Goal: Transaction & Acquisition: Purchase product/service

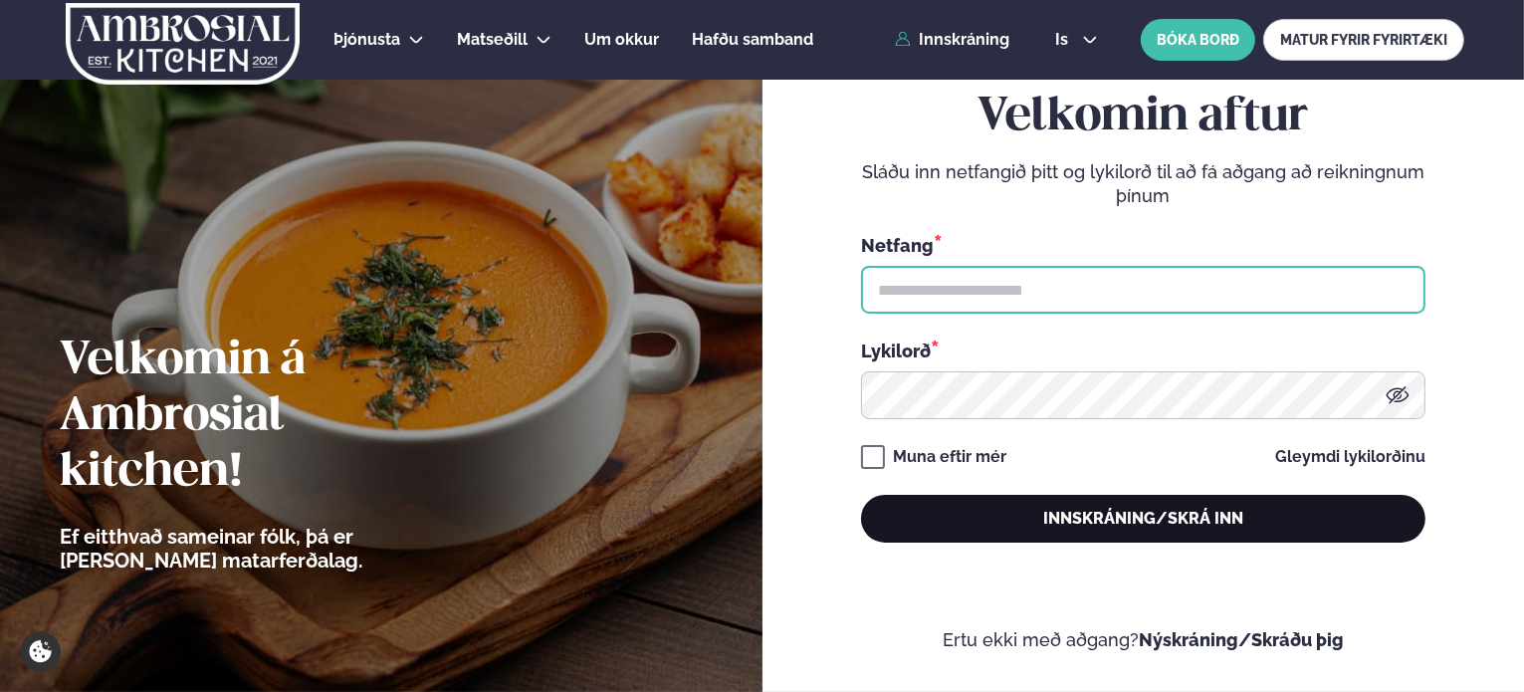
type input "**********"
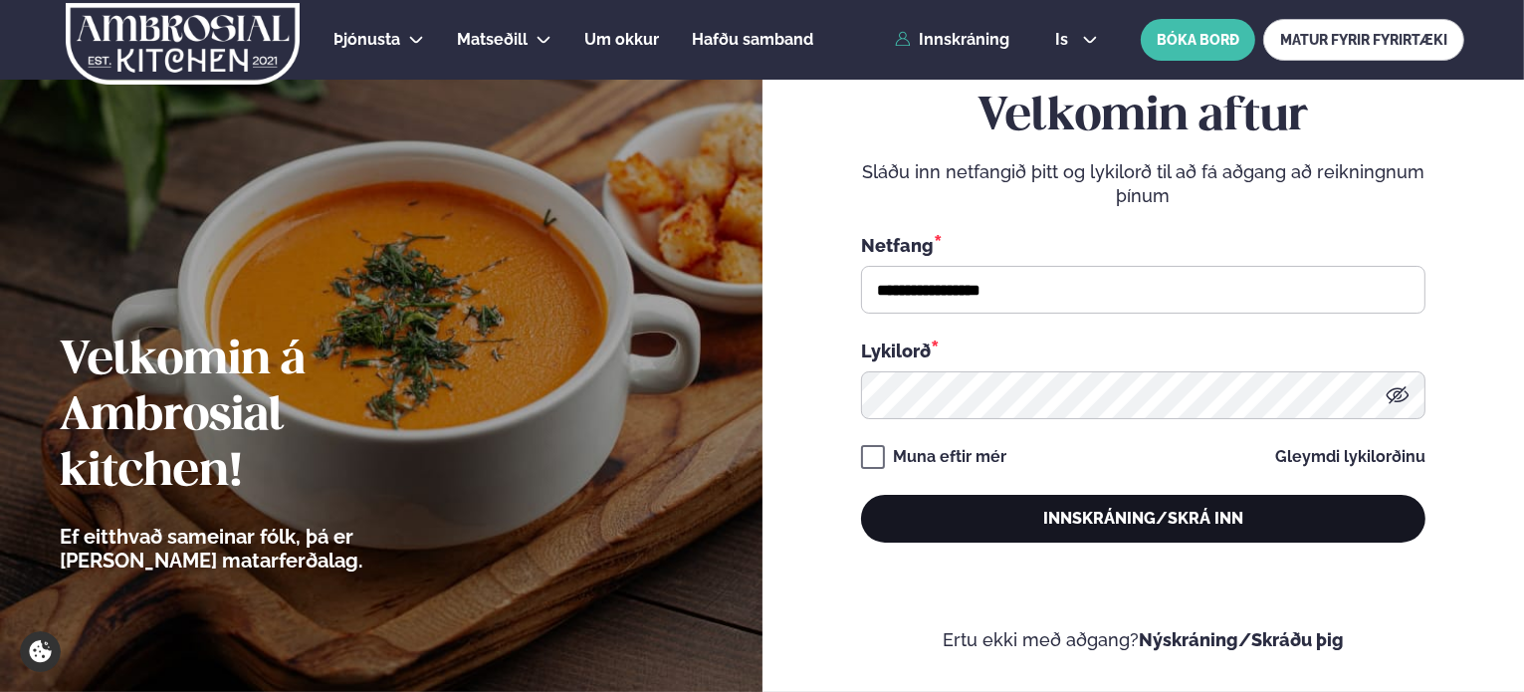
click at [1111, 521] on button "Innskráning/Skrá inn" at bounding box center [1143, 519] width 564 height 48
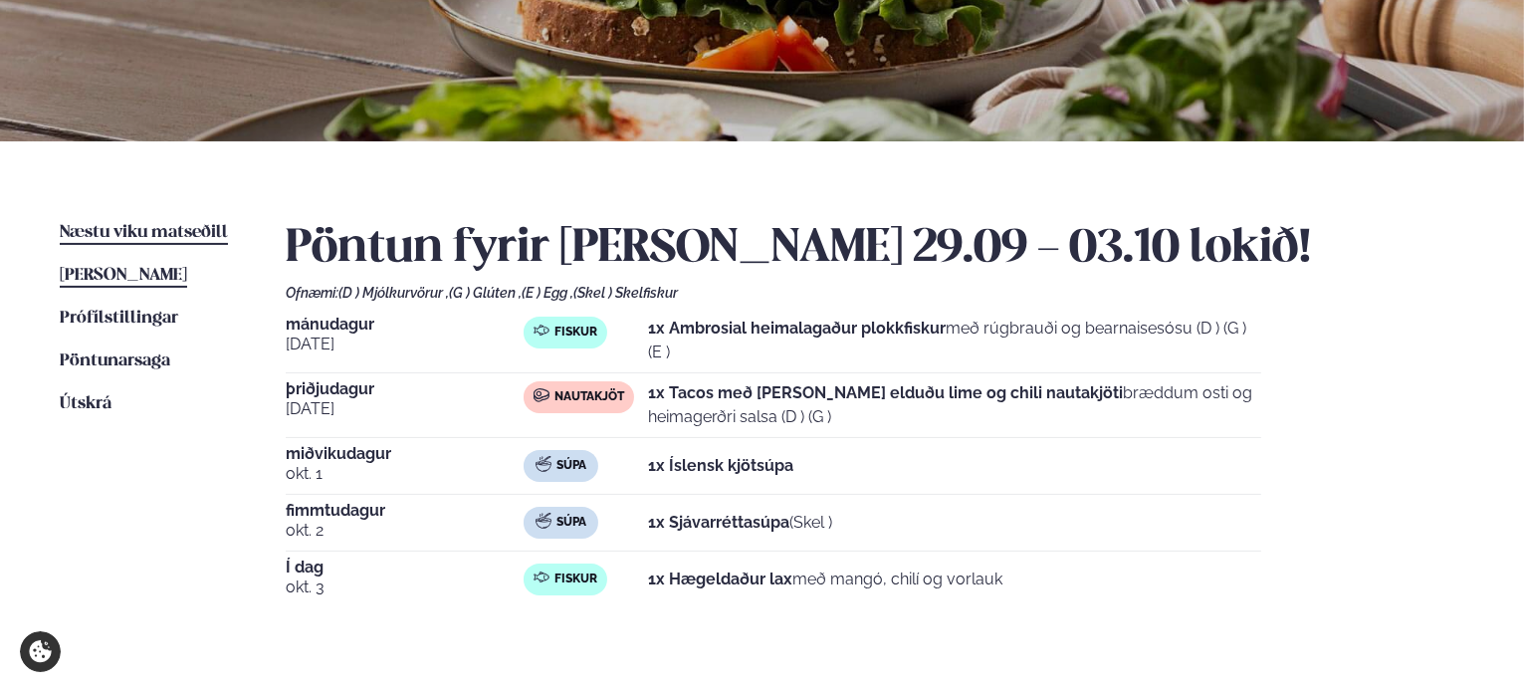
click at [145, 227] on span "Næstu viku matseðill" at bounding box center [144, 232] width 168 height 17
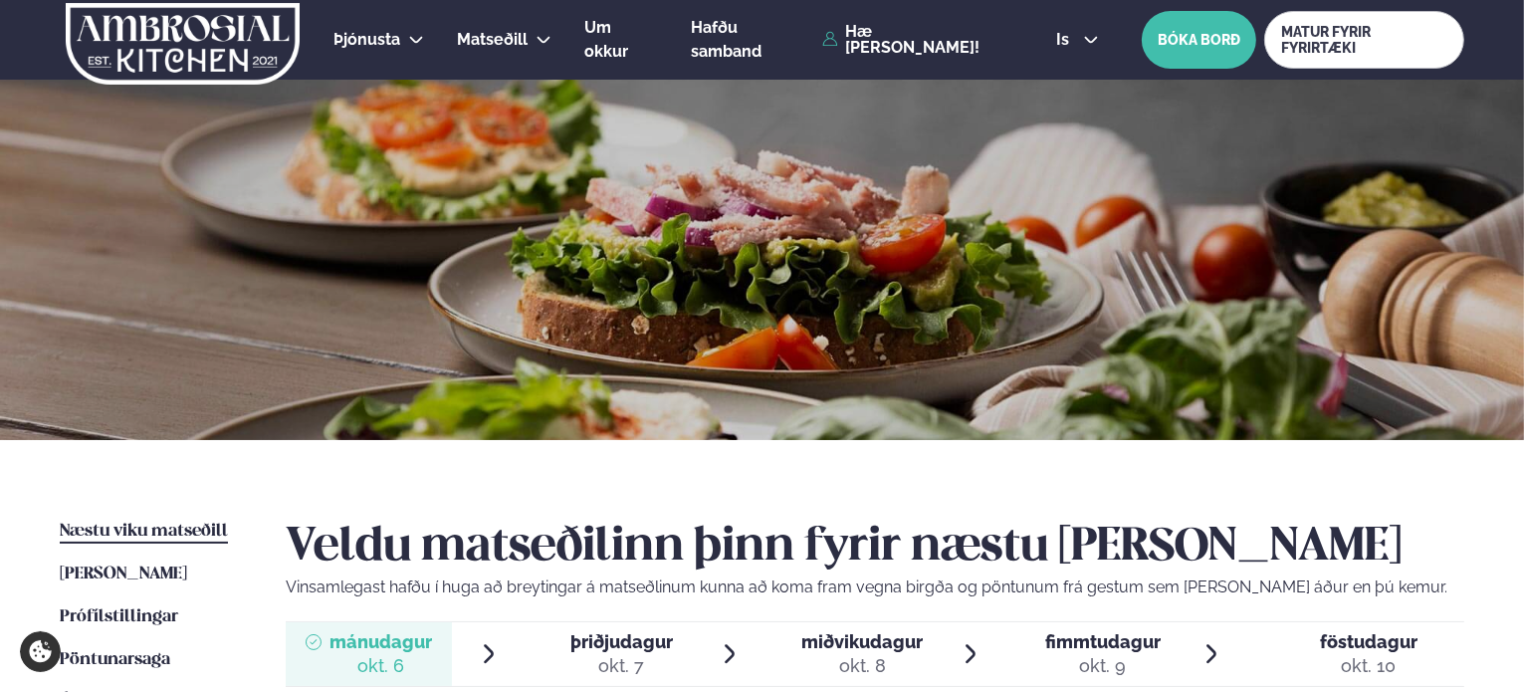
scroll to position [100, 0]
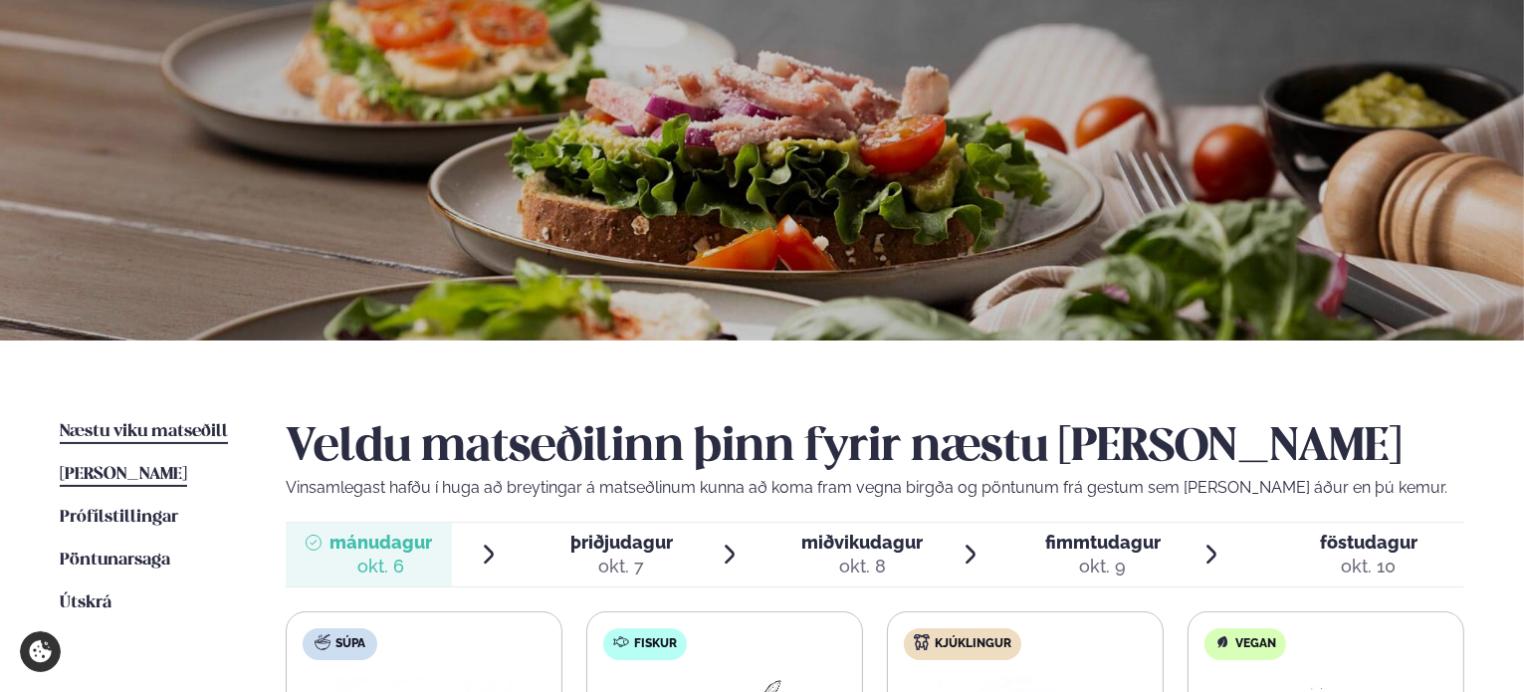
click at [153, 472] on span "[PERSON_NAME]" at bounding box center [123, 474] width 127 height 17
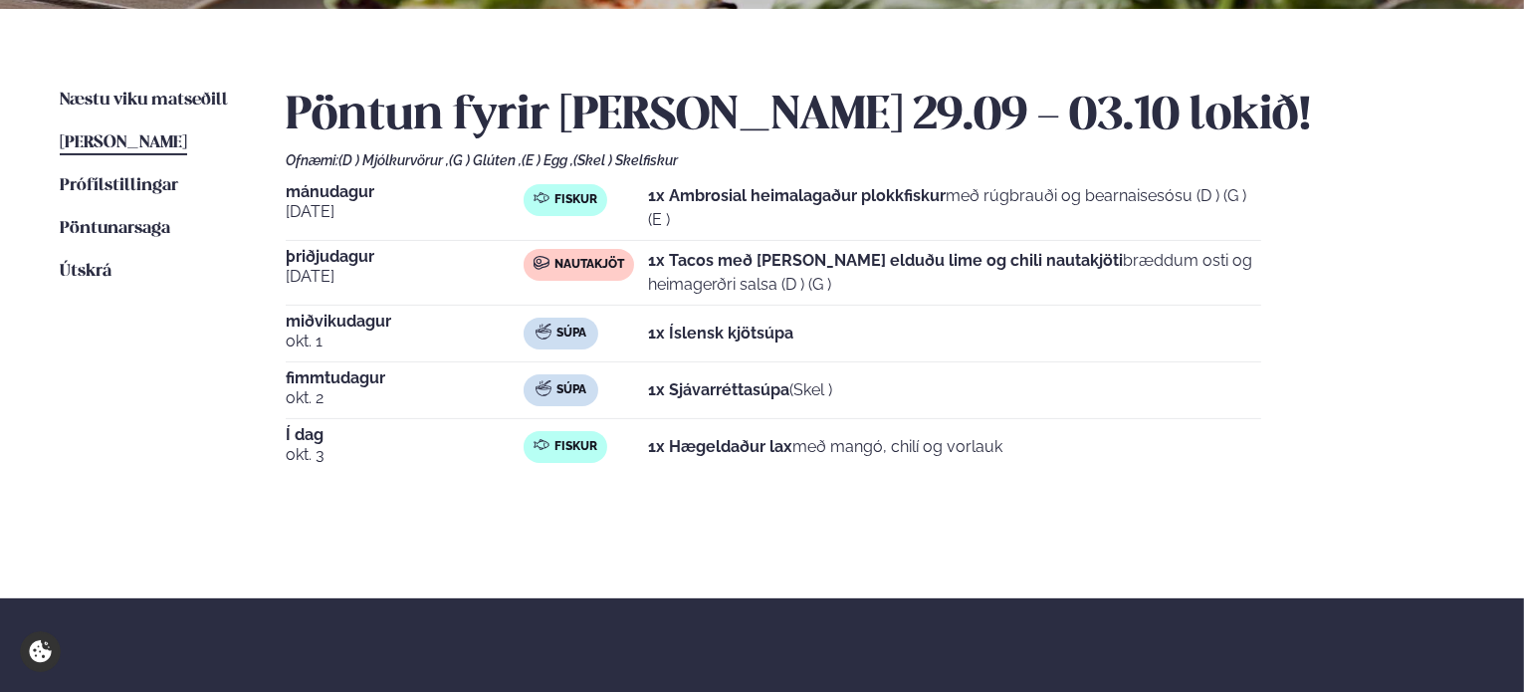
scroll to position [100, 0]
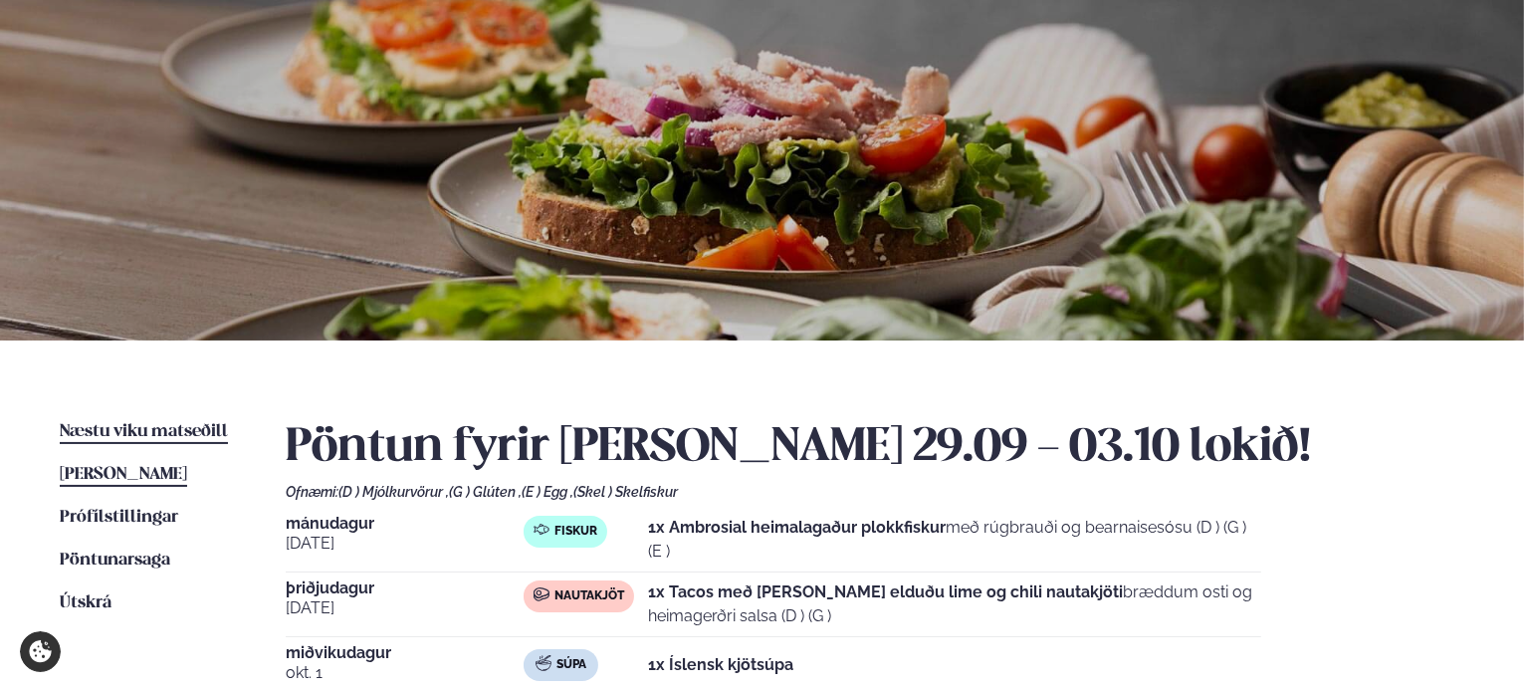
click at [129, 431] on span "Næstu viku matseðill" at bounding box center [144, 431] width 168 height 17
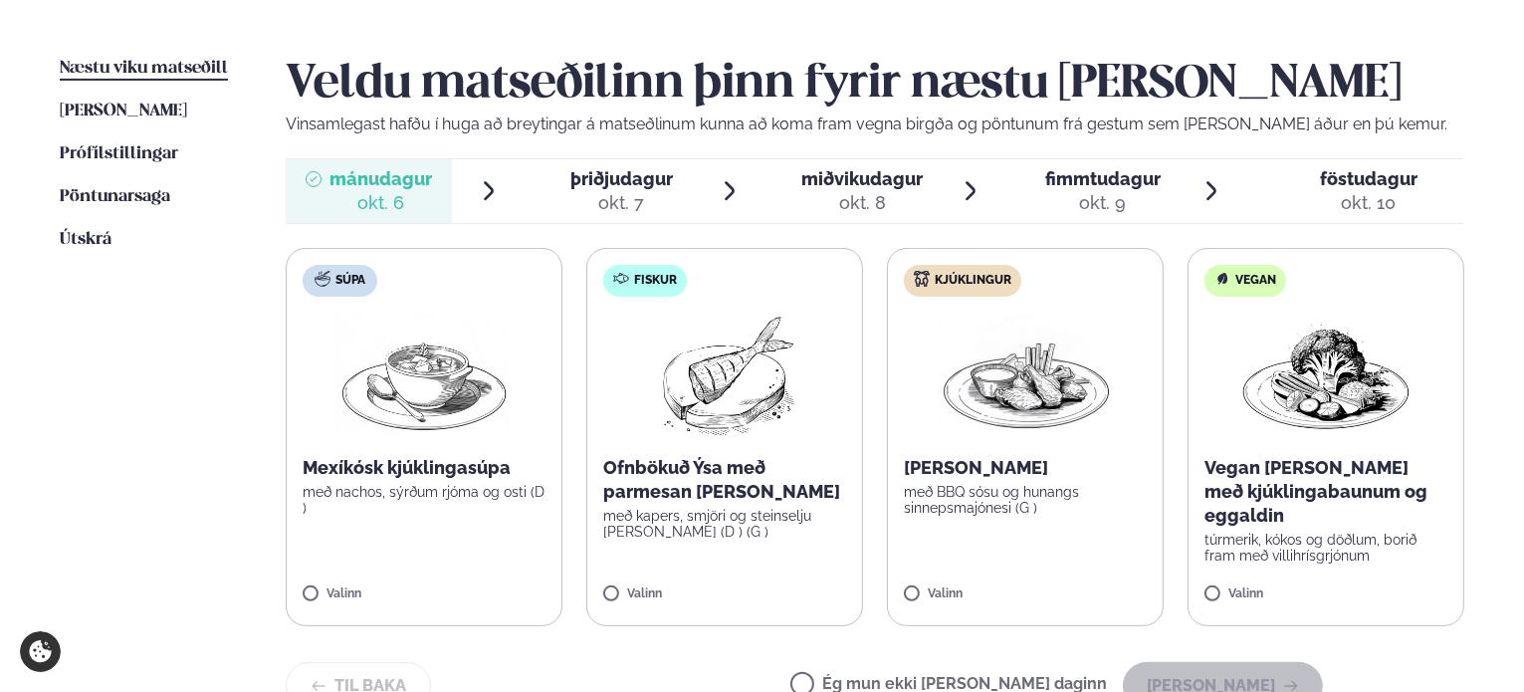
scroll to position [498, 0]
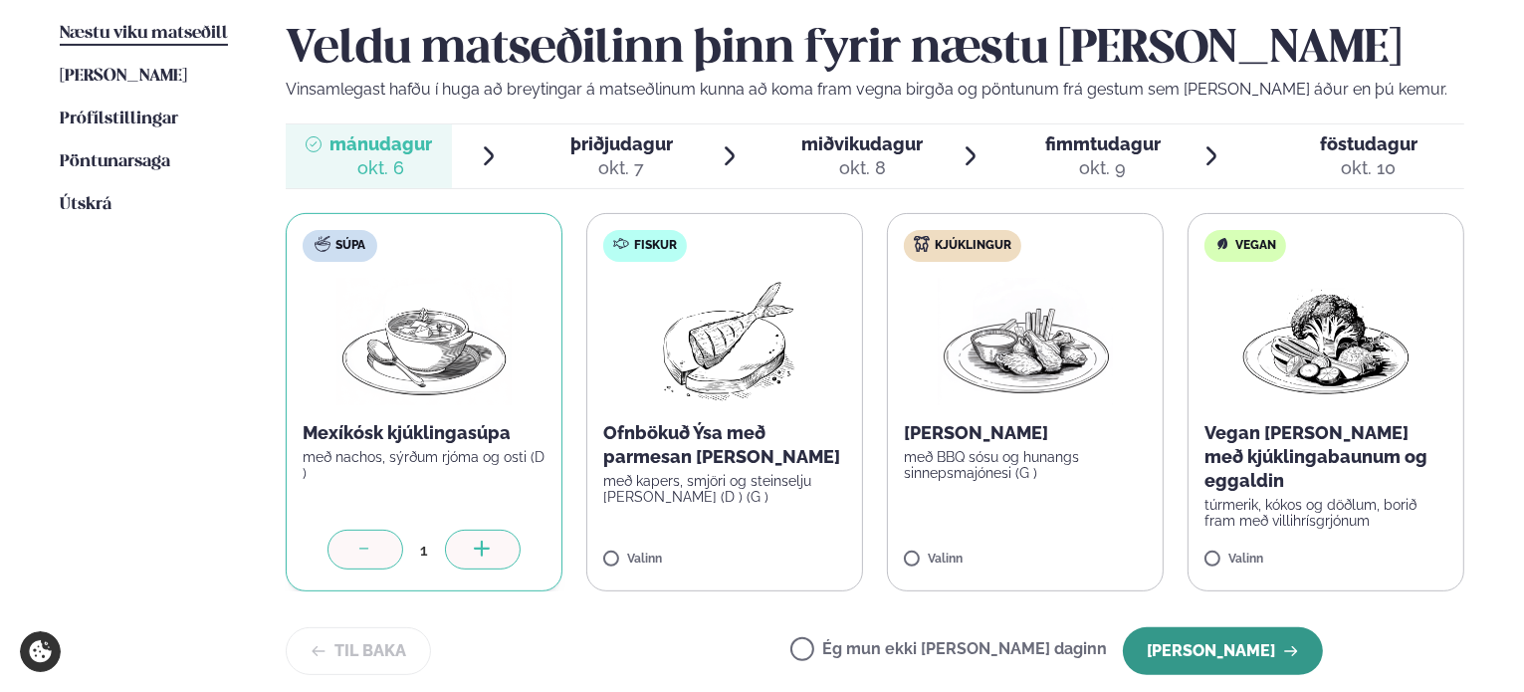
click at [1219, 658] on button "[PERSON_NAME]" at bounding box center [1223, 651] width 200 height 48
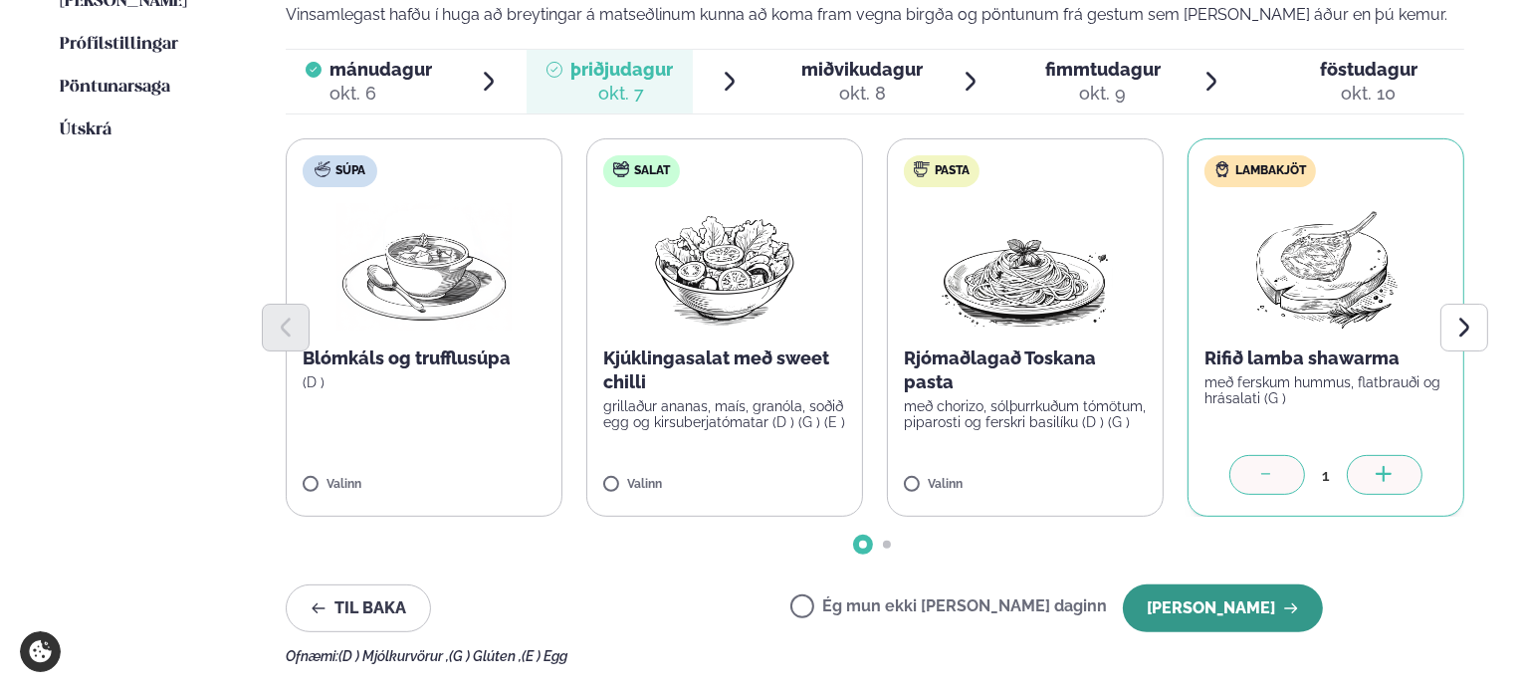
scroll to position [796, 0]
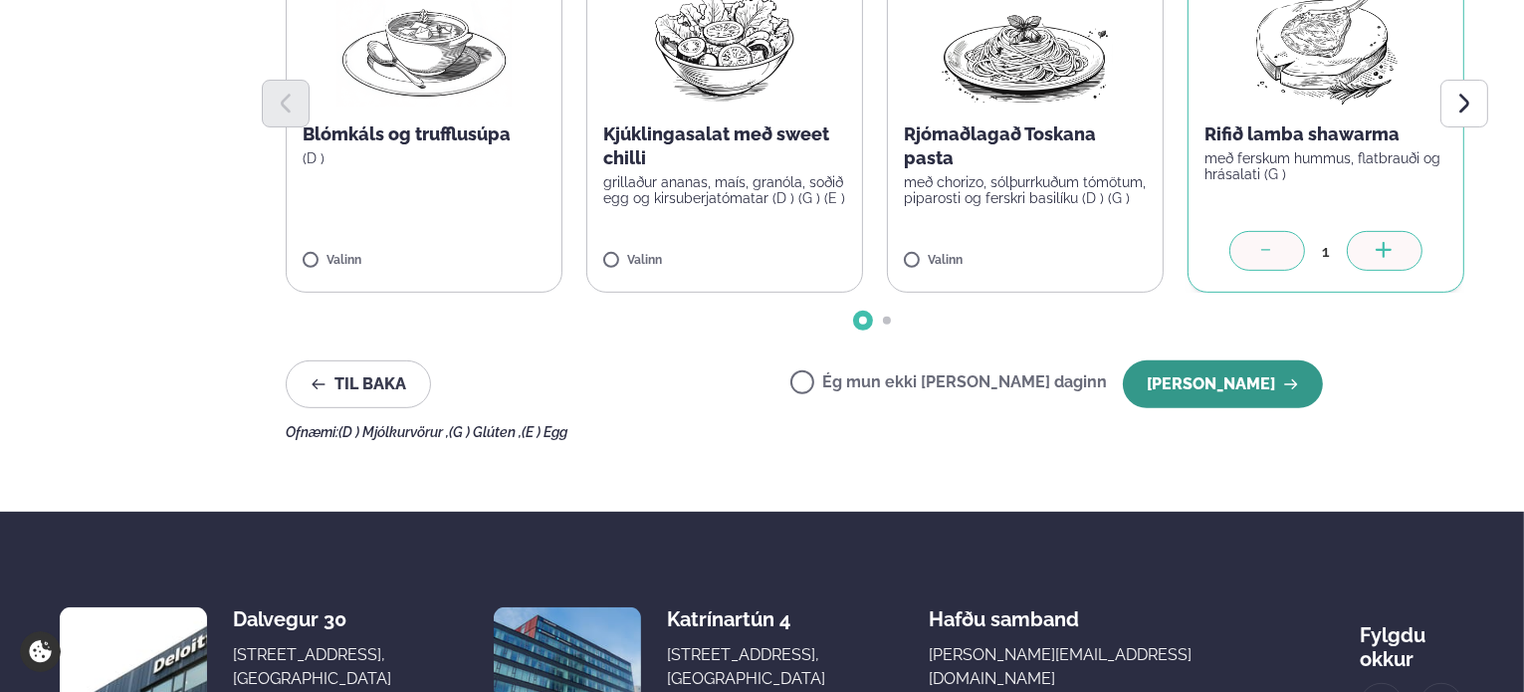
click at [1229, 388] on button "[PERSON_NAME]" at bounding box center [1223, 384] width 200 height 48
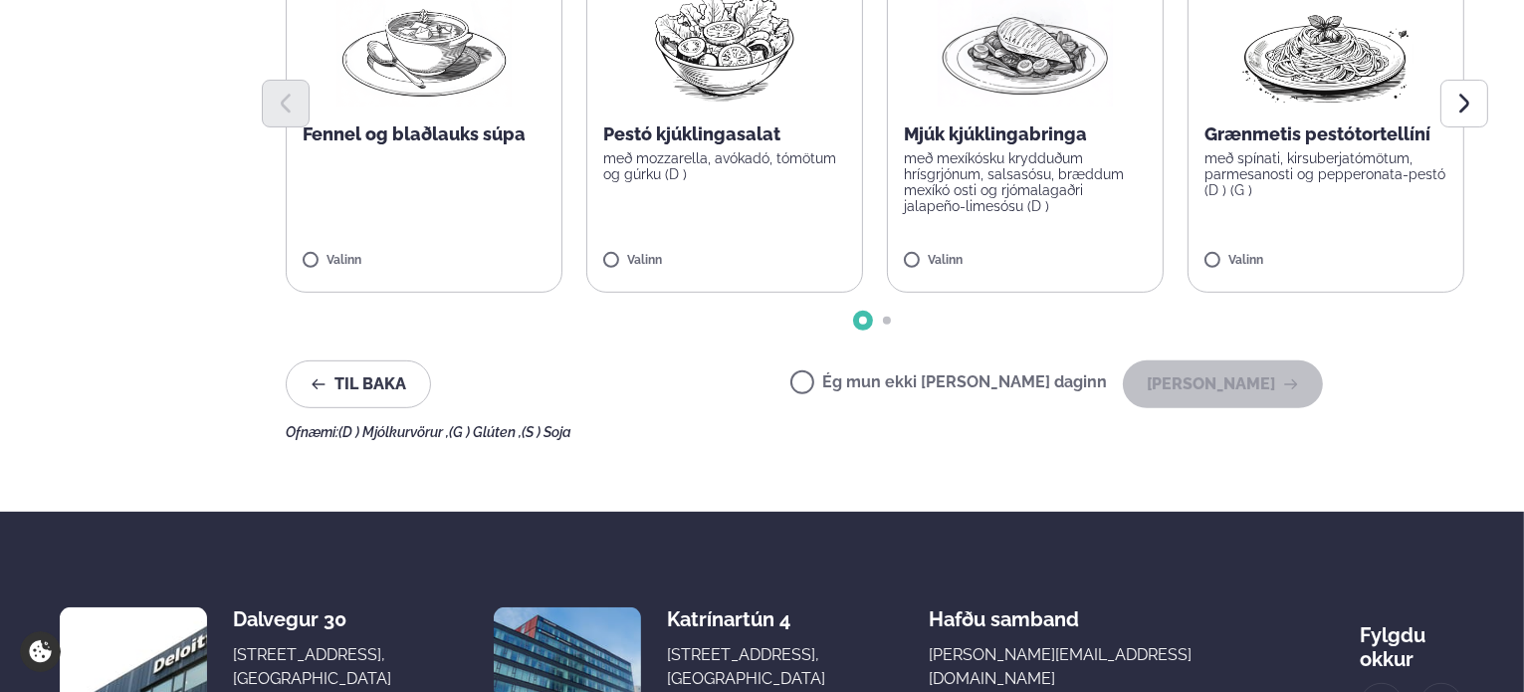
click at [916, 390] on label "Ég mun ekki [PERSON_NAME] daginn" at bounding box center [948, 384] width 316 height 21
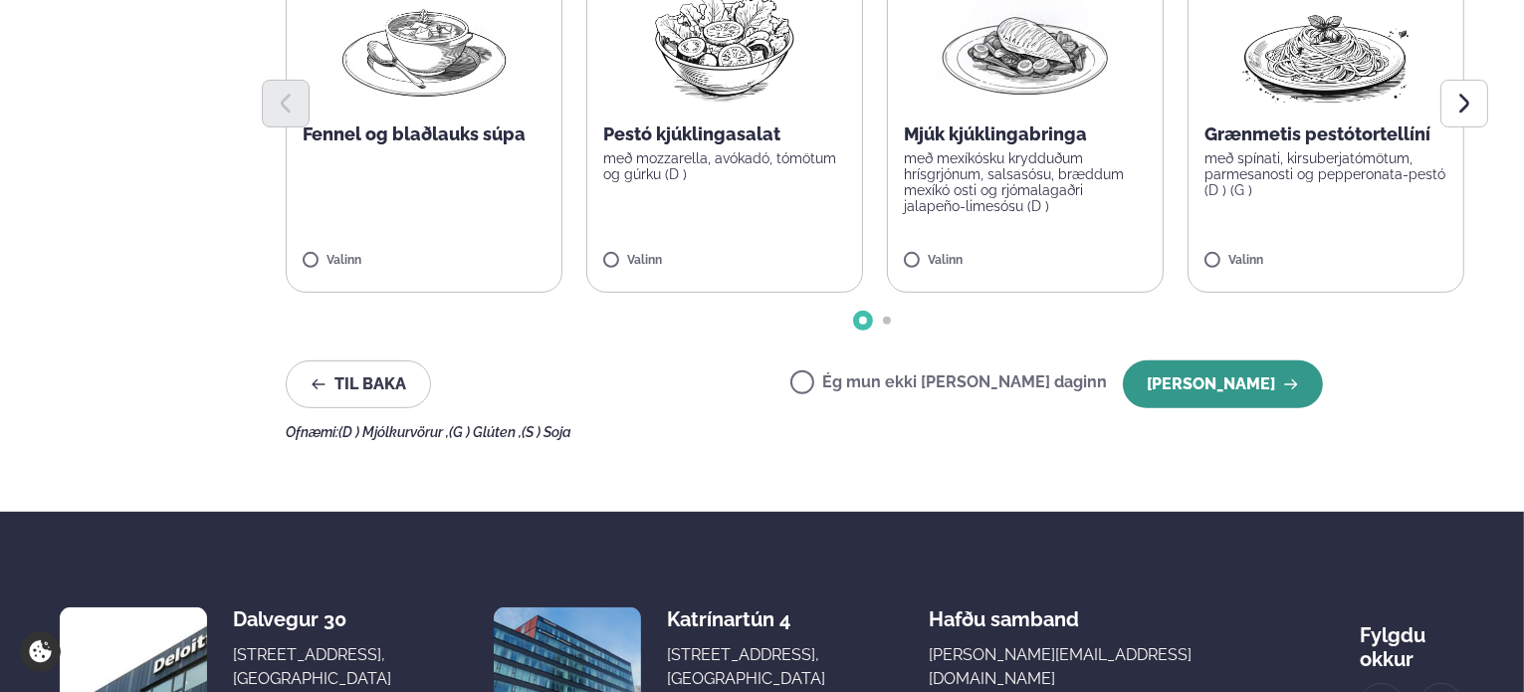
click at [1246, 384] on button "[PERSON_NAME]" at bounding box center [1223, 384] width 200 height 48
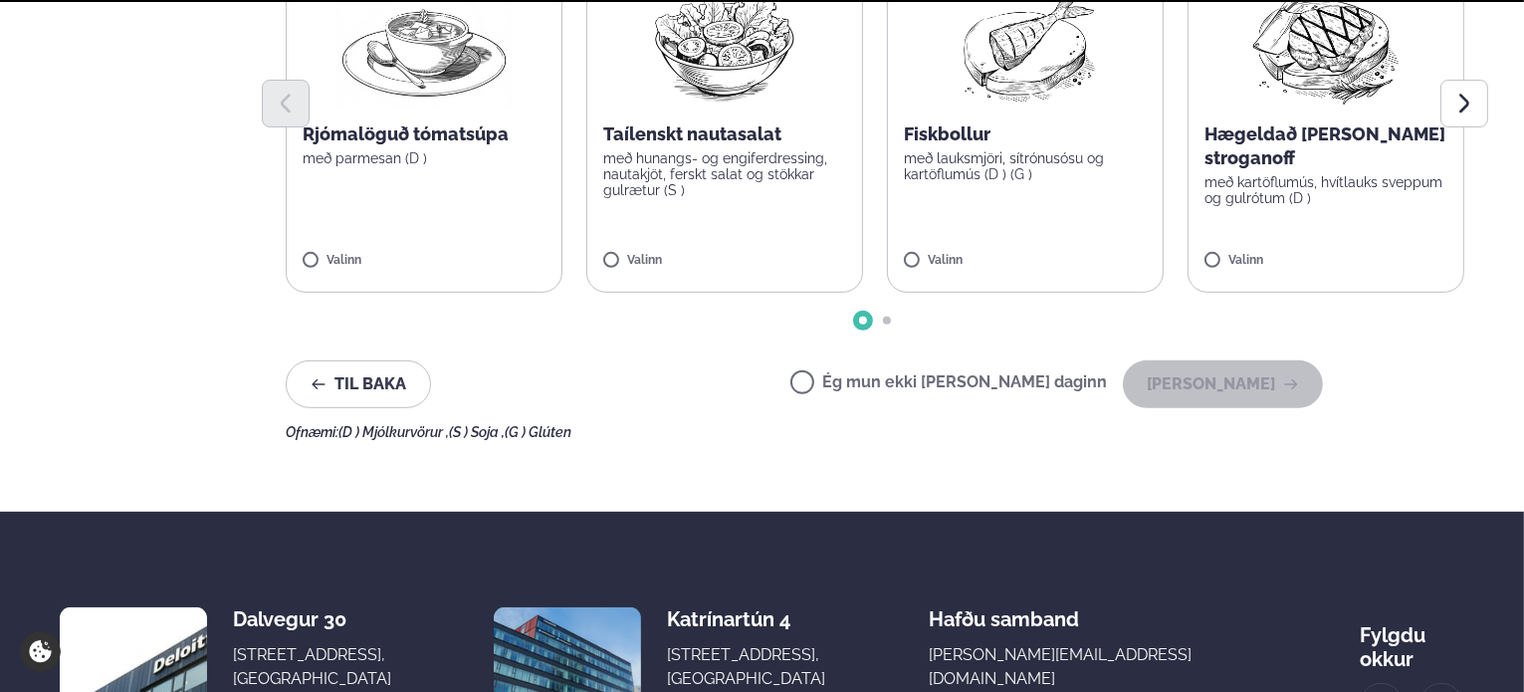
click at [966, 385] on label "Ég mun ekki [PERSON_NAME] daginn" at bounding box center [948, 384] width 316 height 21
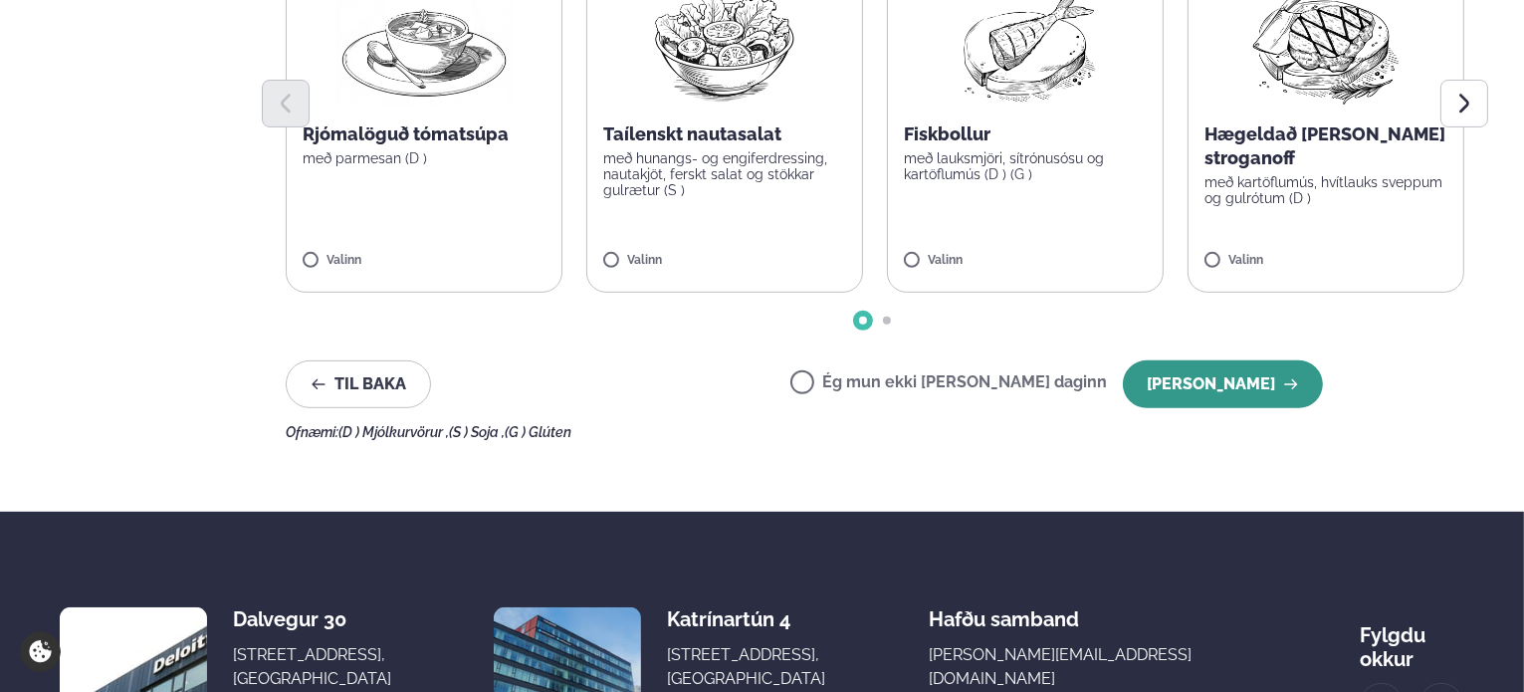
click at [1231, 389] on button "[PERSON_NAME]" at bounding box center [1223, 384] width 200 height 48
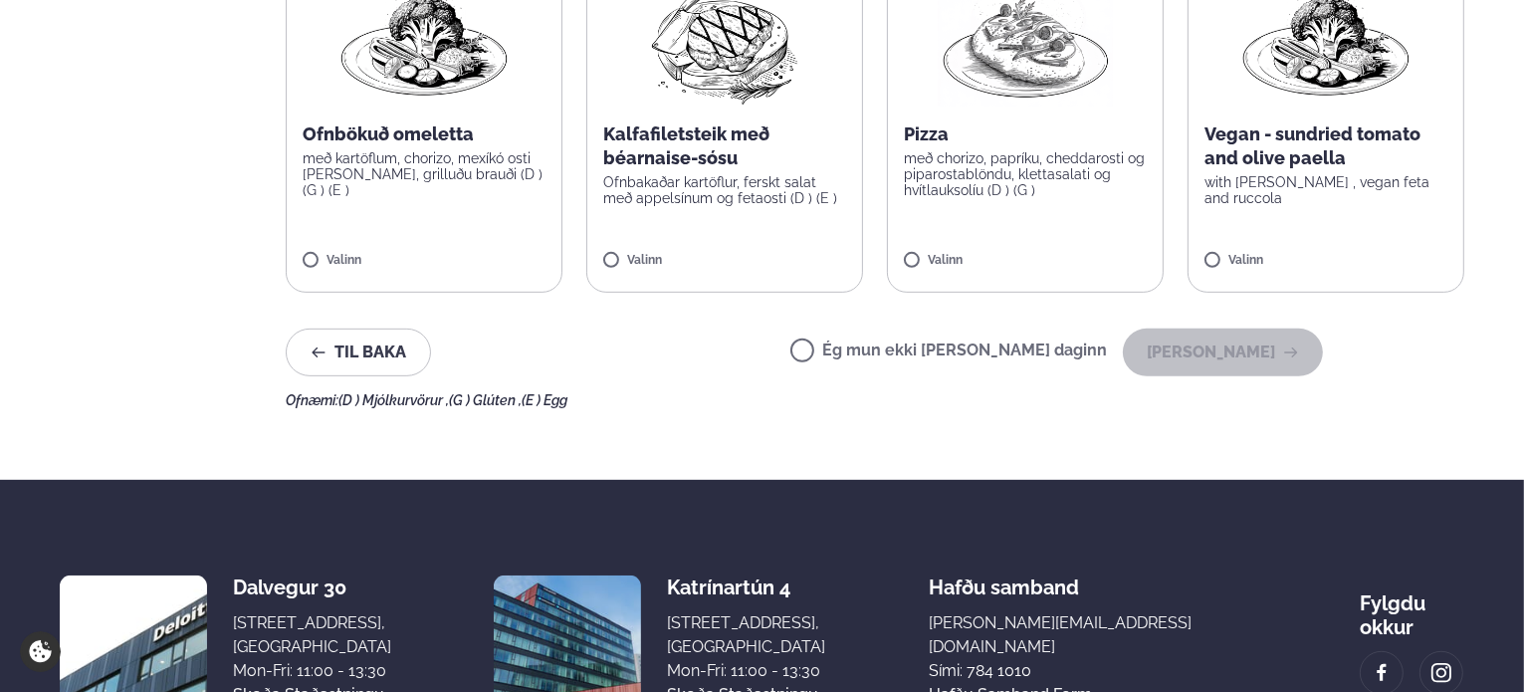
click at [991, 349] on label "Ég mun ekki [PERSON_NAME] daginn" at bounding box center [948, 352] width 316 height 21
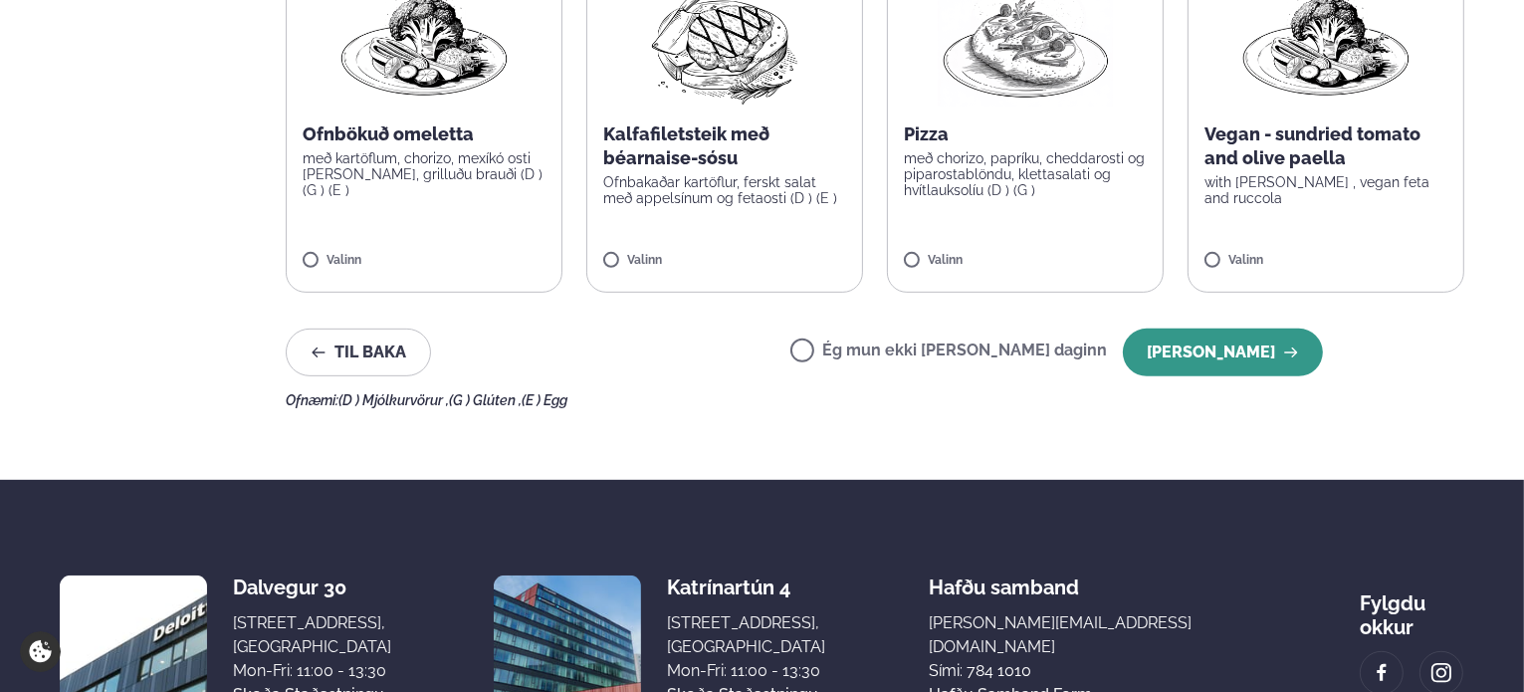
click at [1210, 350] on button "[PERSON_NAME]" at bounding box center [1223, 352] width 200 height 48
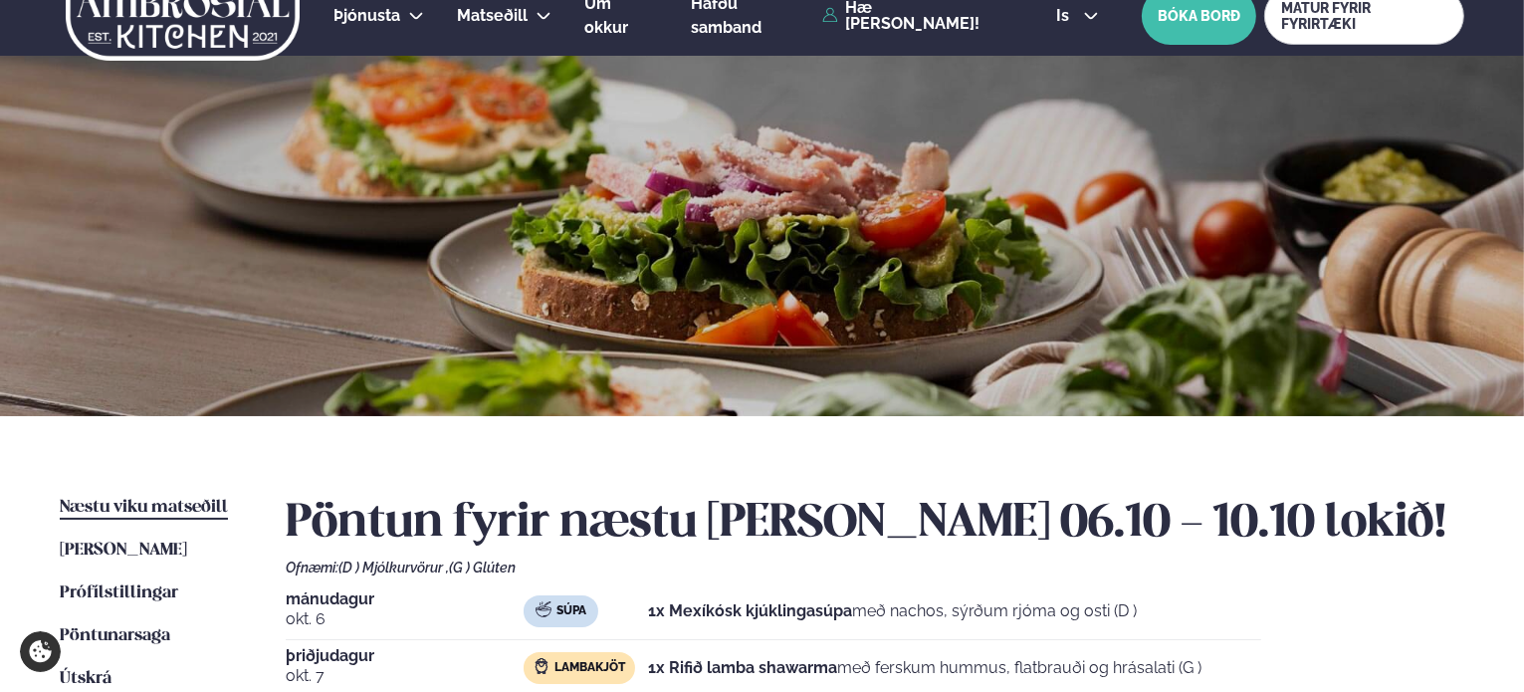
scroll to position [0, 0]
